Goal: Task Accomplishment & Management: Use online tool/utility

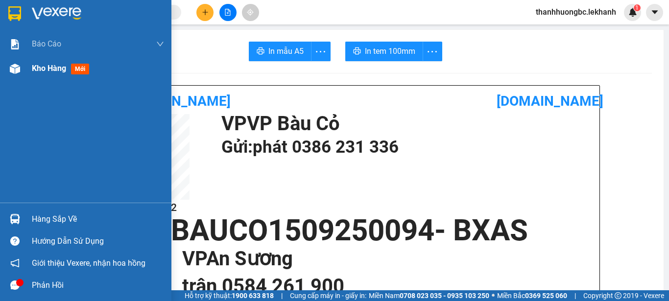
click at [60, 65] on span "Kho hàng" at bounding box center [49, 68] width 34 height 9
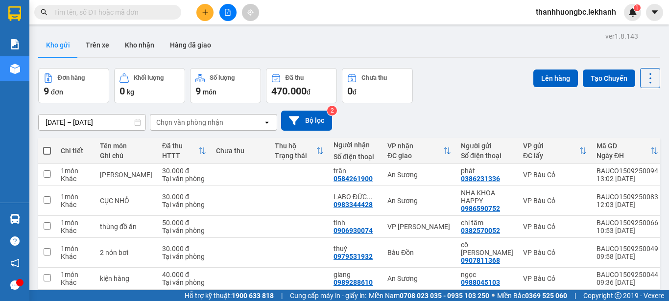
scroll to position [82, 0]
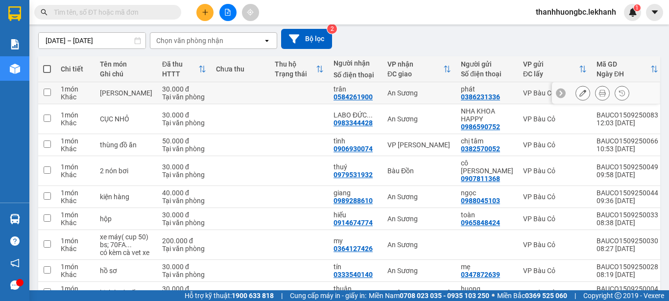
click at [182, 95] on div "Tại văn phòng" at bounding box center [184, 97] width 44 height 8
checkbox input "true"
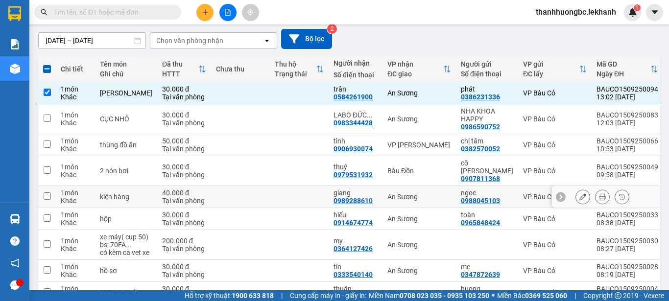
scroll to position [0, 0]
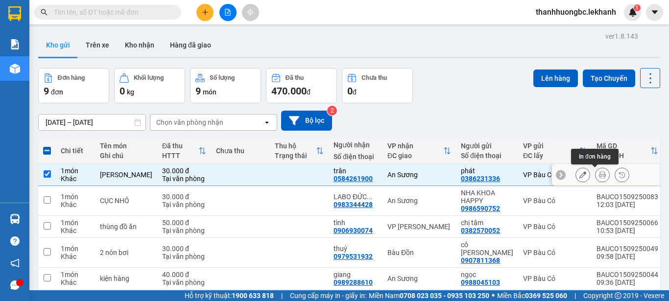
click at [599, 177] on icon at bounding box center [602, 174] width 7 height 7
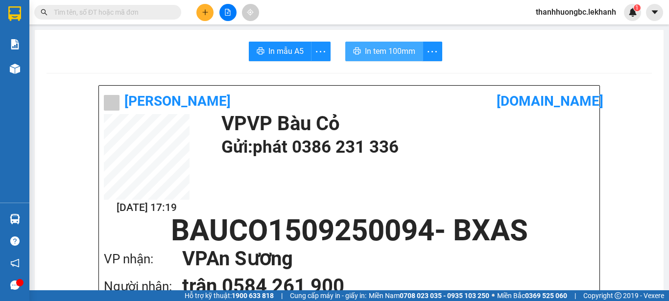
click at [391, 45] on span "In tem 100mm" at bounding box center [390, 51] width 50 height 12
